Goal: Use online tool/utility: Utilize a website feature to perform a specific function

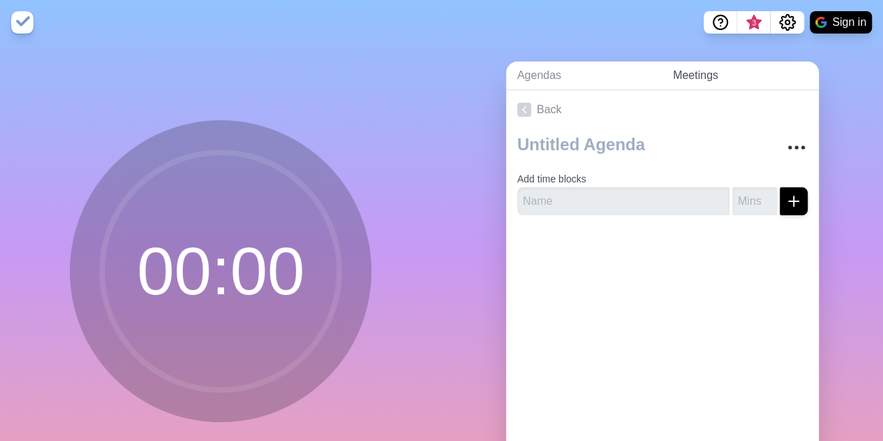
click at [707, 77] on link "Meetings" at bounding box center [740, 75] width 157 height 29
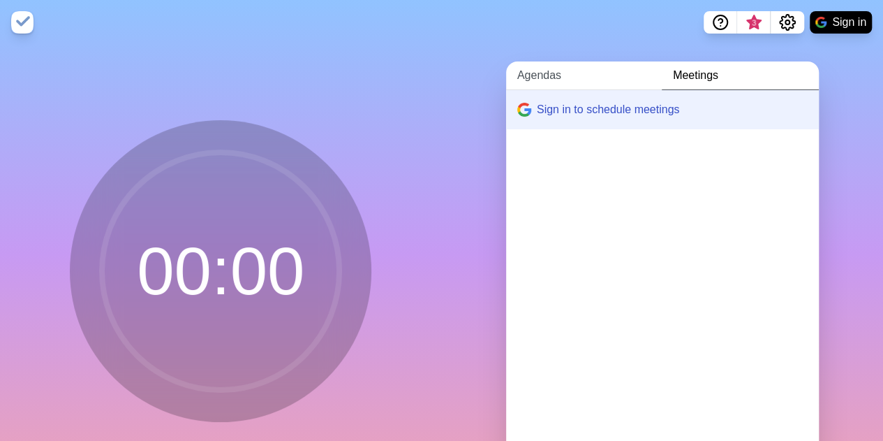
click at [563, 77] on link "Agendas" at bounding box center [584, 75] width 156 height 29
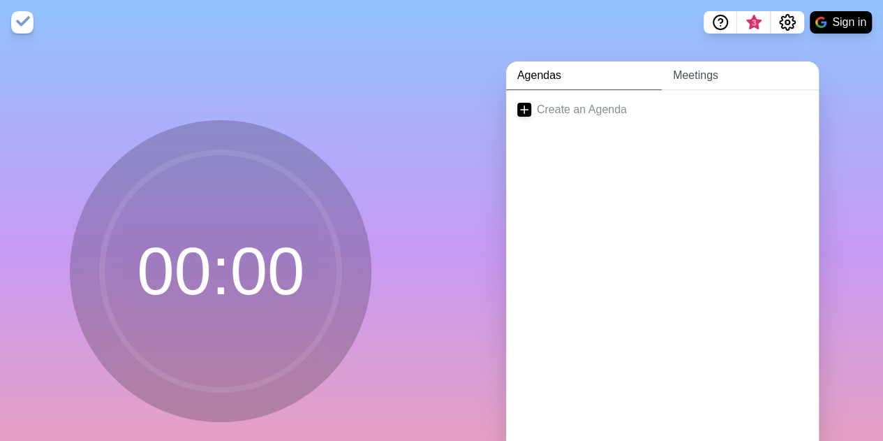
click at [686, 74] on link "Meetings" at bounding box center [740, 75] width 157 height 29
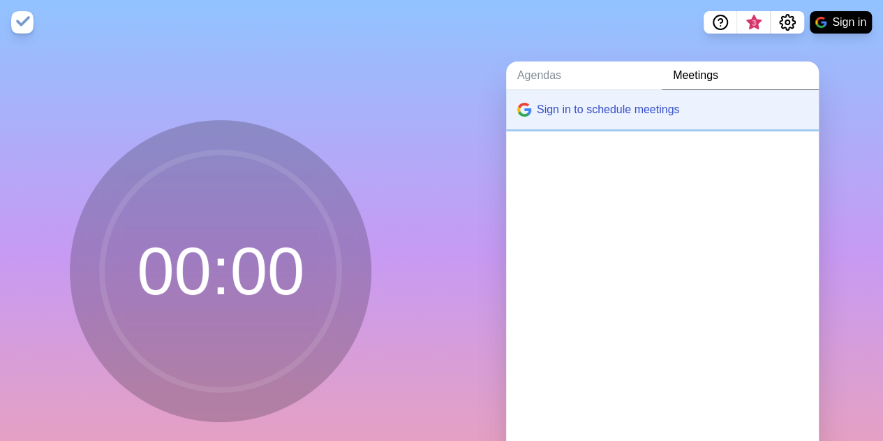
click at [603, 108] on button "Sign in to schedule meetings" at bounding box center [662, 109] width 313 height 39
click at [692, 77] on link "Meetings" at bounding box center [740, 75] width 157 height 29
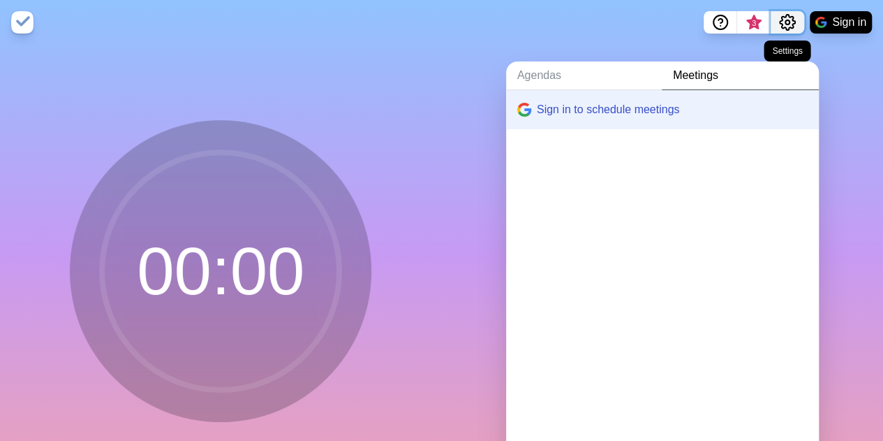
click at [789, 22] on circle "Settings" at bounding box center [787, 22] width 4 height 4
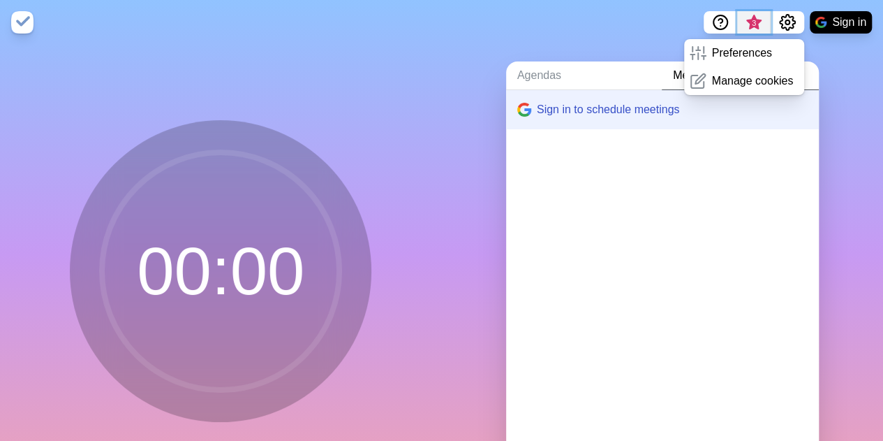
click at [757, 18] on span "3" at bounding box center [753, 22] width 11 height 11
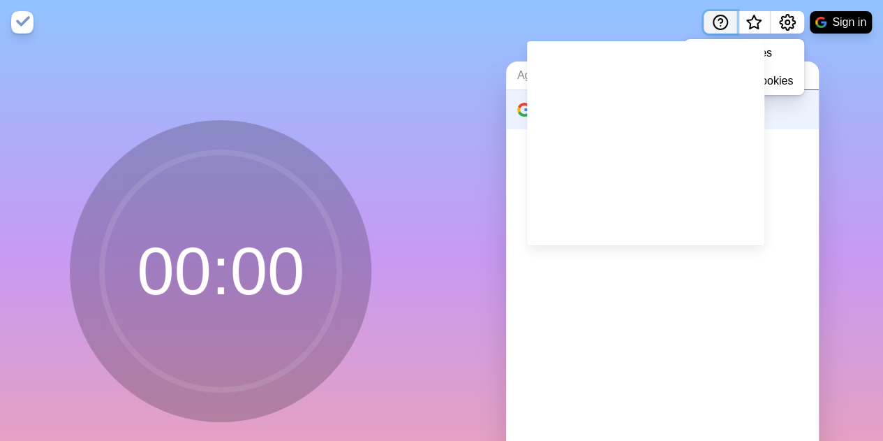
click at [715, 17] on icon "Help" at bounding box center [720, 22] width 17 height 17
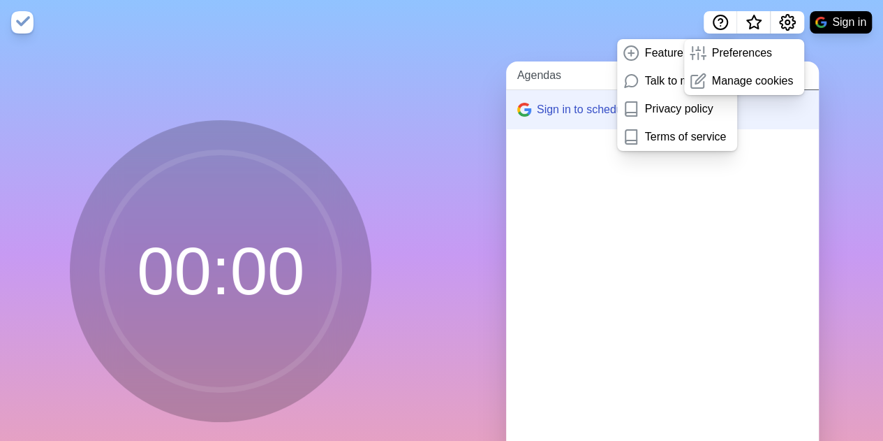
click at [528, 79] on link "Agendas" at bounding box center [584, 75] width 156 height 29
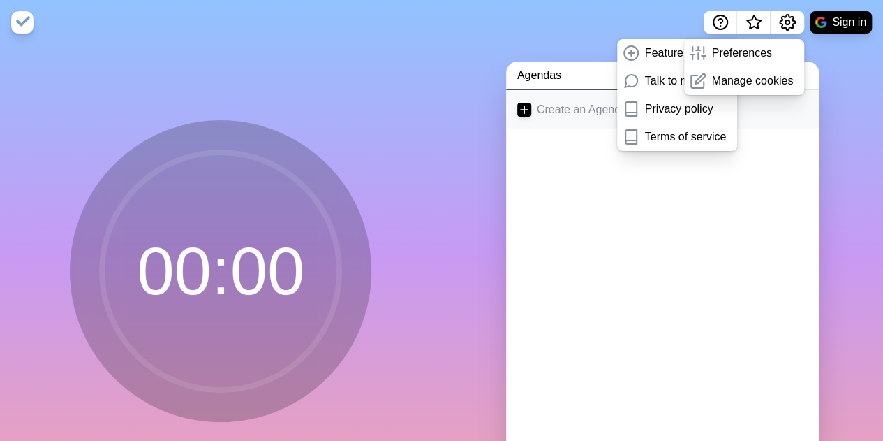
click at [519, 110] on icon at bounding box center [524, 110] width 14 height 14
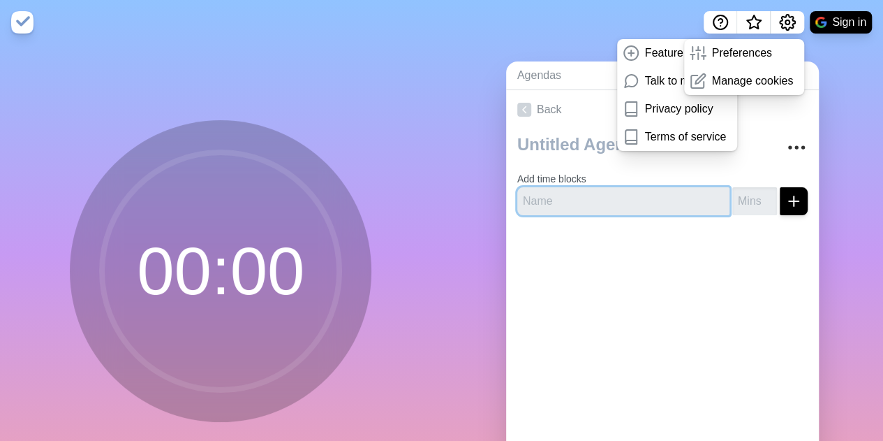
click at [588, 205] on input "text" at bounding box center [623, 201] width 212 height 28
type input "intro"
type input "5"
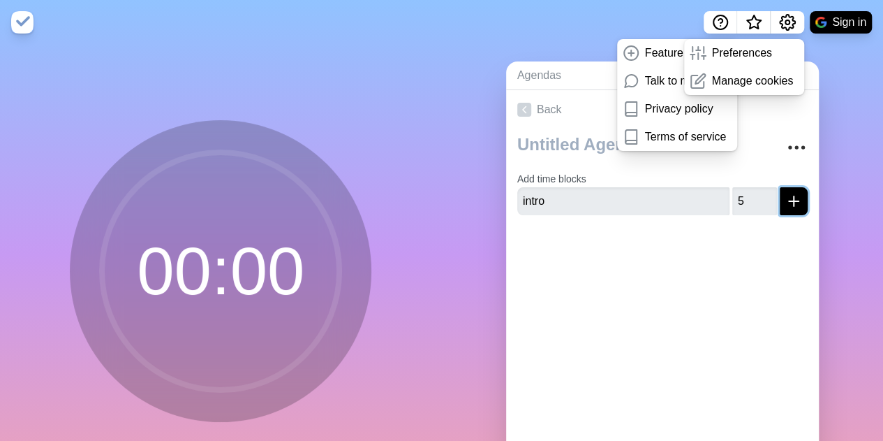
click at [785, 193] on icon "submit" at bounding box center [793, 201] width 17 height 17
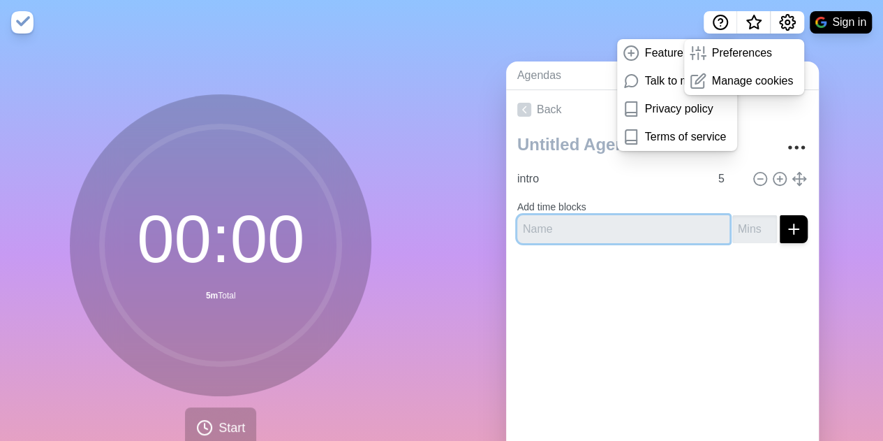
click at [553, 229] on input "text" at bounding box center [623, 229] width 212 height 28
type input "base"
click at [732, 234] on input "number" at bounding box center [754, 229] width 45 height 28
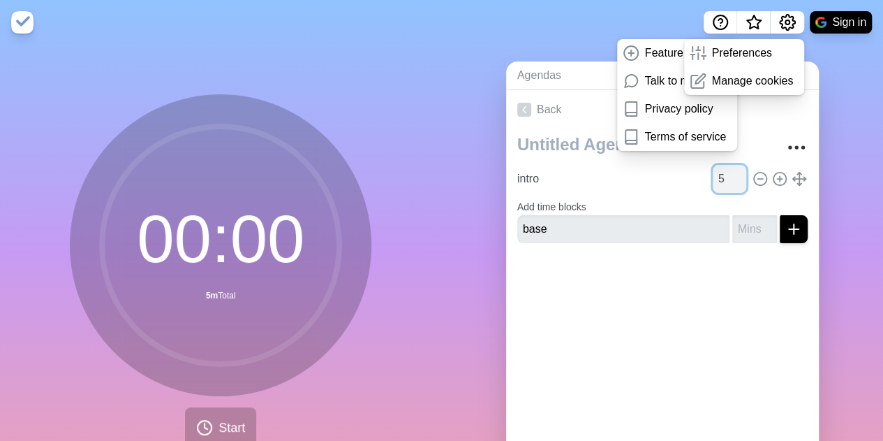
click at [714, 175] on input "5" at bounding box center [730, 179] width 34 height 28
drag, startPoint x: 714, startPoint y: 175, endPoint x: 697, endPoint y: 177, distance: 16.8
click at [713, 177] on input "5" at bounding box center [730, 179] width 34 height 28
type input "30"
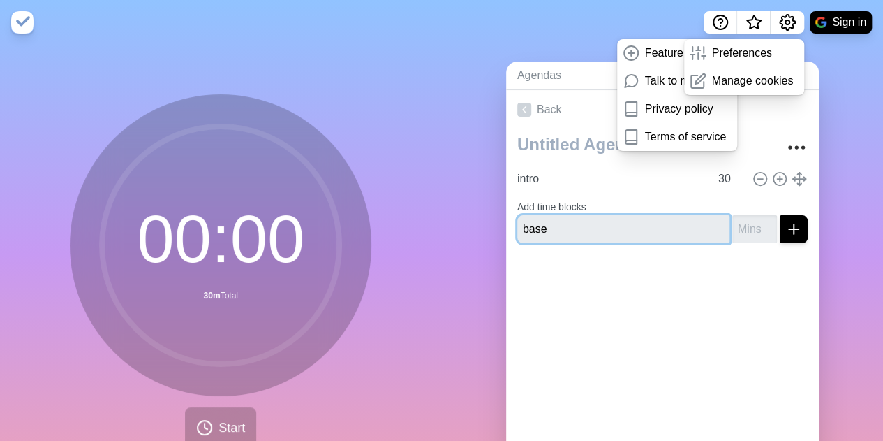
click at [594, 232] on input "base" at bounding box center [623, 229] width 212 height 28
type input "b"
type input "warning"
type input "5"
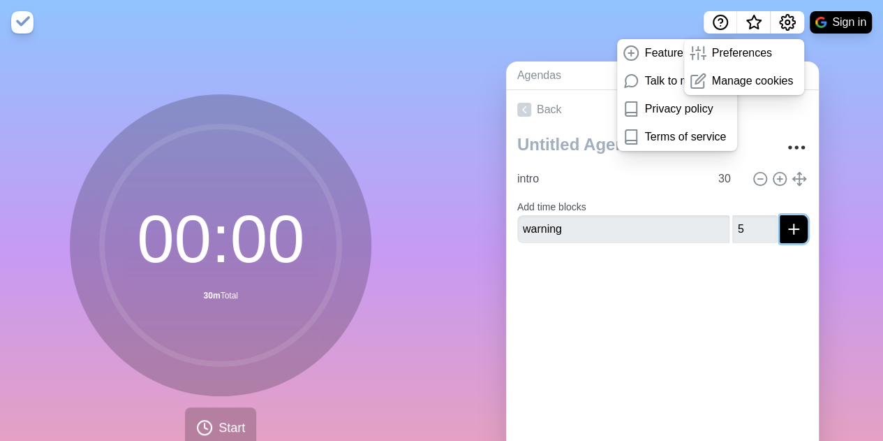
click at [785, 230] on icon "submit" at bounding box center [793, 229] width 17 height 17
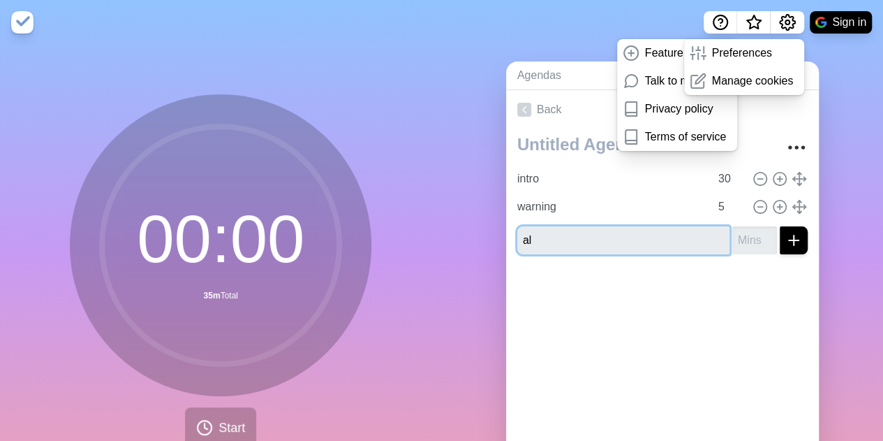
type input "a"
type input "final alert"
type input "2"
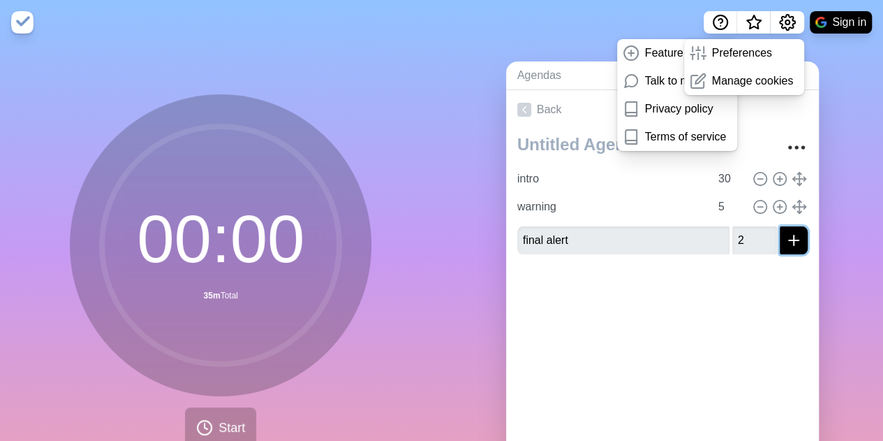
click at [794, 239] on line "submit" at bounding box center [794, 240] width 0 height 10
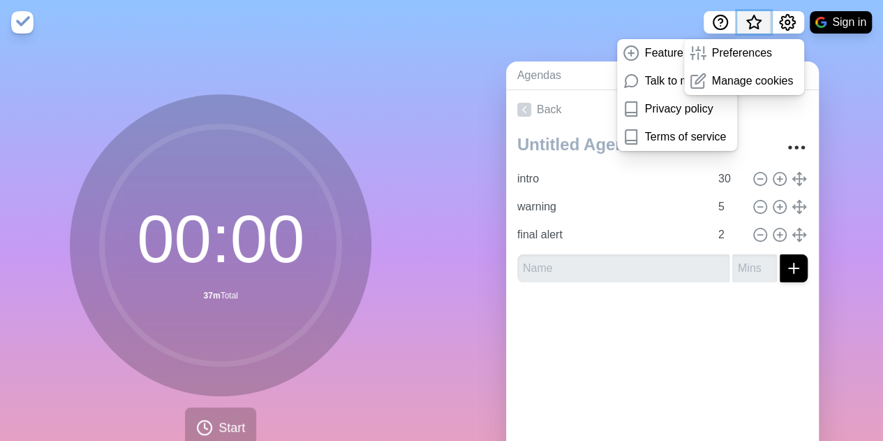
click at [751, 22] on span "What’s new" at bounding box center [754, 23] width 7 height 7
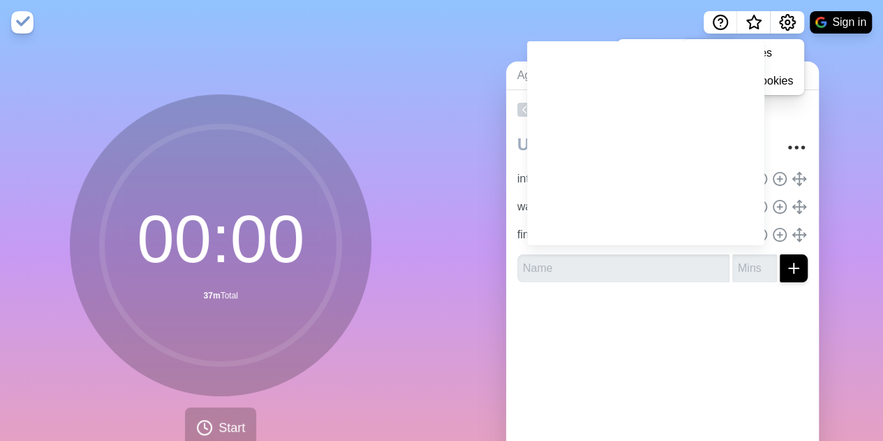
click at [852, 131] on div "Agendas Meetings Back intro 30 warning 5 final alert 2" at bounding box center [663, 277] width 442 height 464
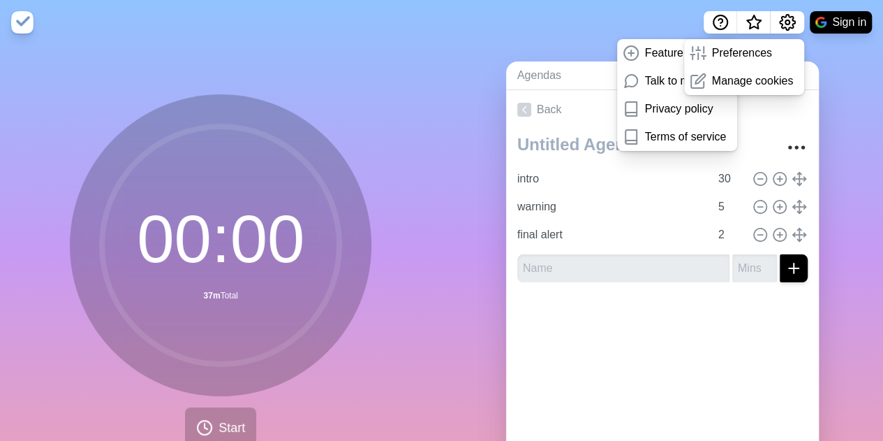
click at [832, 96] on div "Agendas Meetings Back intro 30 warning 5 final alert 2" at bounding box center [663, 277] width 442 height 464
click at [714, 15] on icon "Help" at bounding box center [720, 22] width 17 height 17
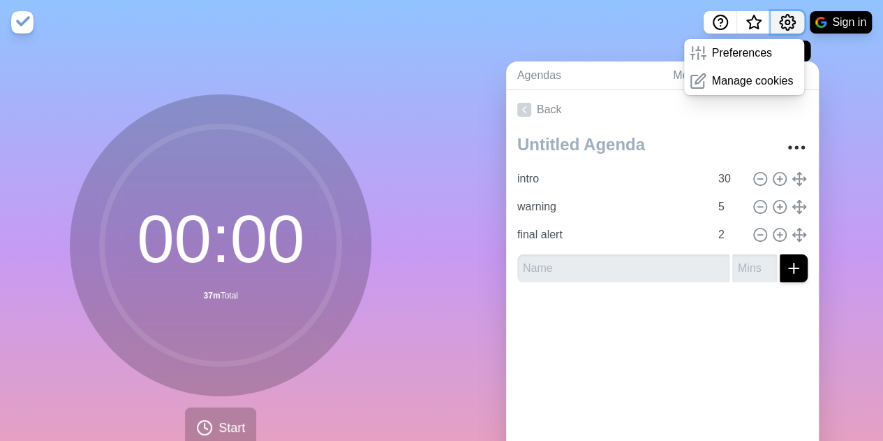
click at [791, 19] on icon "Settings" at bounding box center [787, 22] width 15 height 15
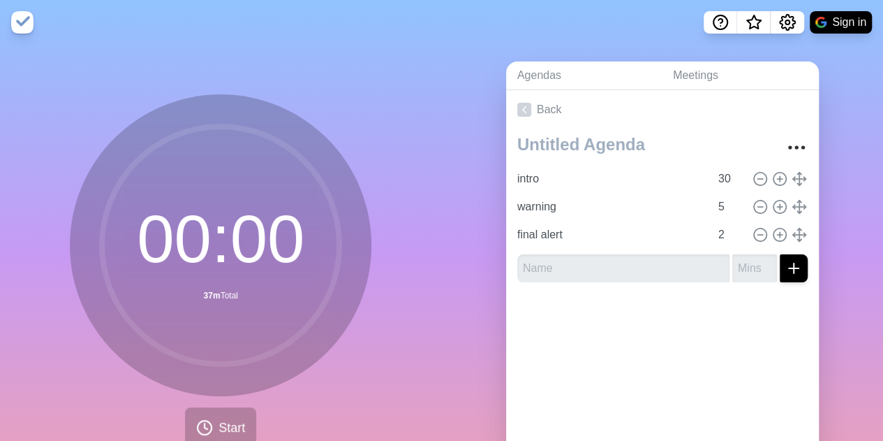
click at [832, 135] on div "Agendas Meetings Back intro 30 warning 5 final alert 2" at bounding box center [663, 277] width 442 height 464
click at [219, 421] on span "Start" at bounding box center [232, 427] width 27 height 19
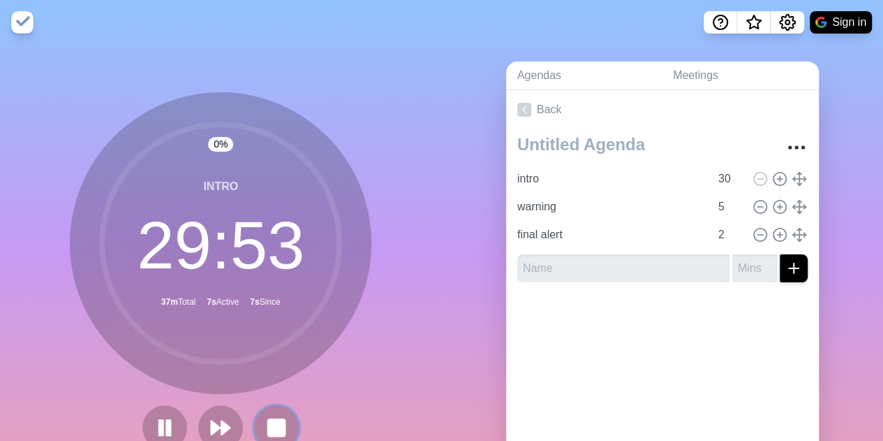
click at [276, 428] on rect at bounding box center [276, 427] width 17 height 17
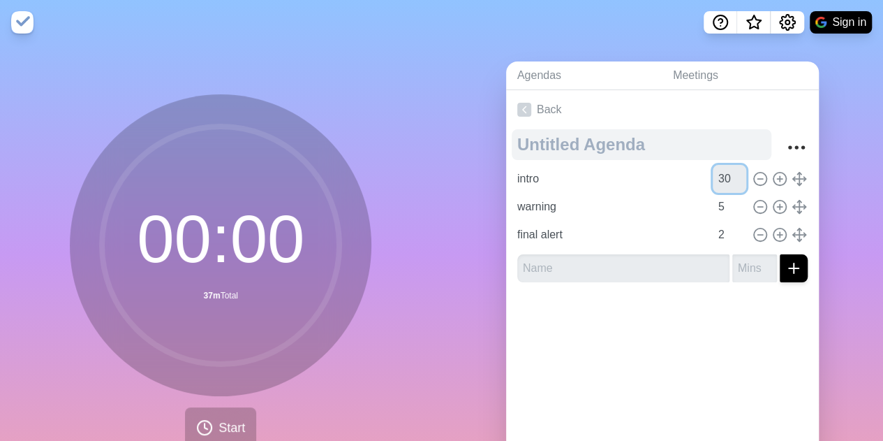
drag, startPoint x: 714, startPoint y: 175, endPoint x: 694, endPoint y: 157, distance: 26.2
click at [690, 173] on div "intro 30" at bounding box center [663, 179] width 302 height 28
type input "4"
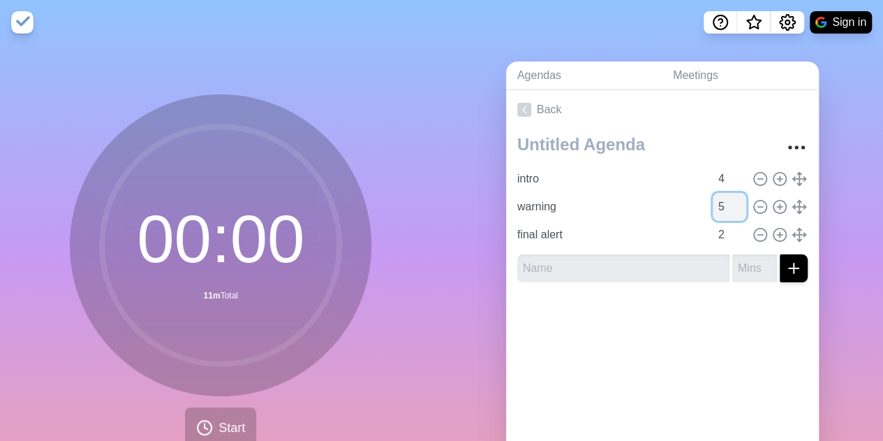
click at [713, 205] on input "5" at bounding box center [730, 207] width 34 height 28
type input "2"
click at [713, 235] on input "2" at bounding box center [730, 235] width 34 height 28
type input "1"
click at [226, 424] on span "Start" at bounding box center [232, 427] width 27 height 19
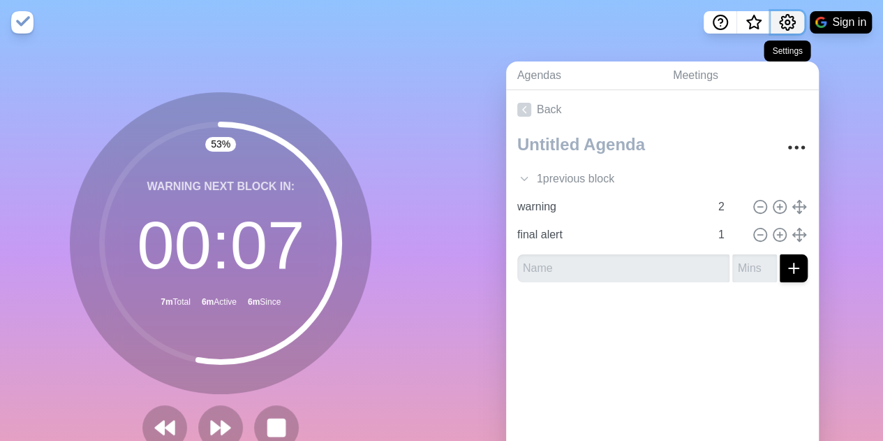
click at [785, 23] on circle "Settings" at bounding box center [787, 22] width 4 height 4
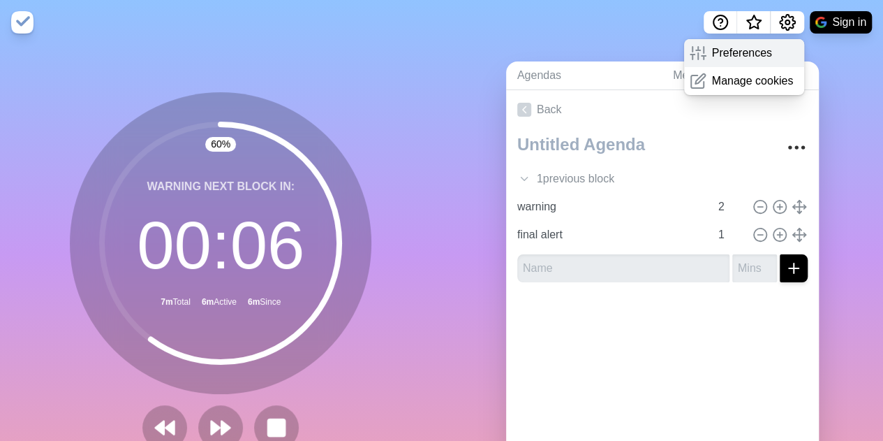
click at [755, 54] on p "Preferences" at bounding box center [742, 53] width 60 height 17
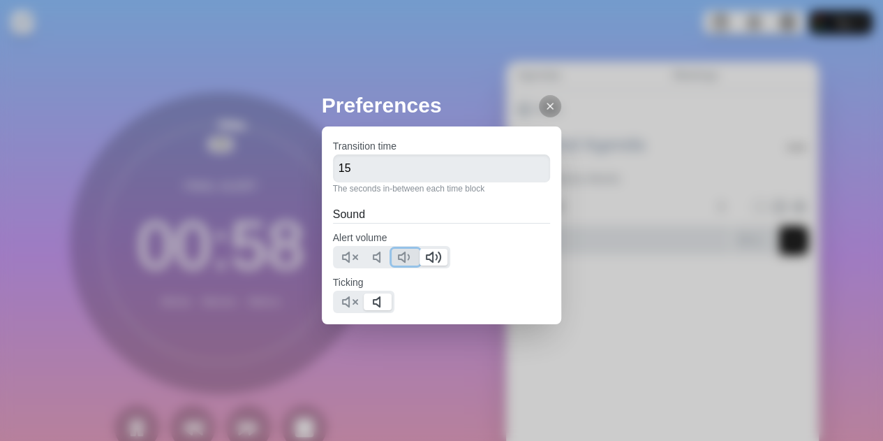
click at [401, 258] on icon at bounding box center [405, 257] width 17 height 17
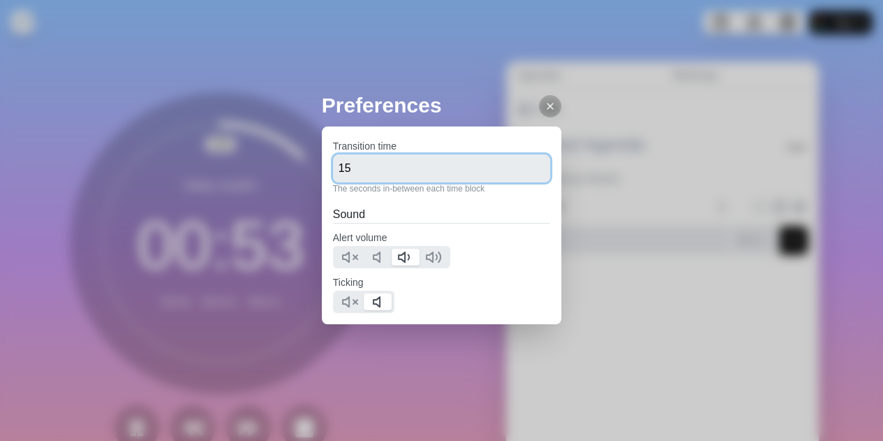
drag, startPoint x: 356, startPoint y: 170, endPoint x: 338, endPoint y: 170, distance: 18.2
click at [338, 170] on input "15" at bounding box center [442, 168] width 218 height 28
type input "3"
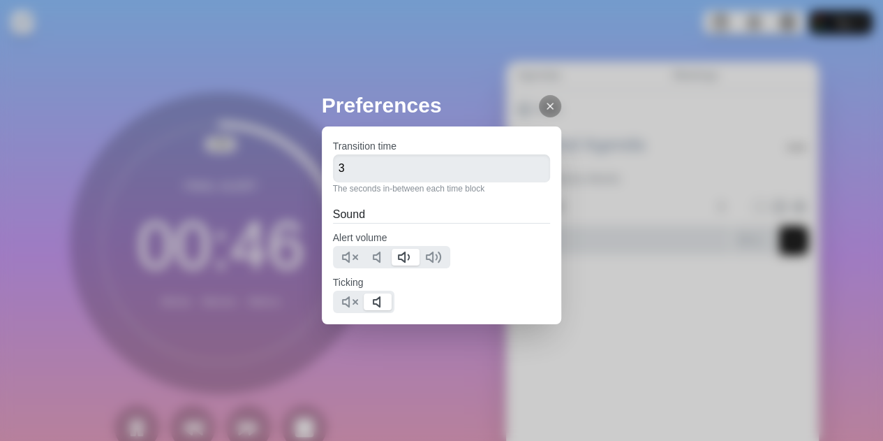
click at [547, 108] on line at bounding box center [550, 106] width 6 height 6
